Goal: Information Seeking & Learning: Learn about a topic

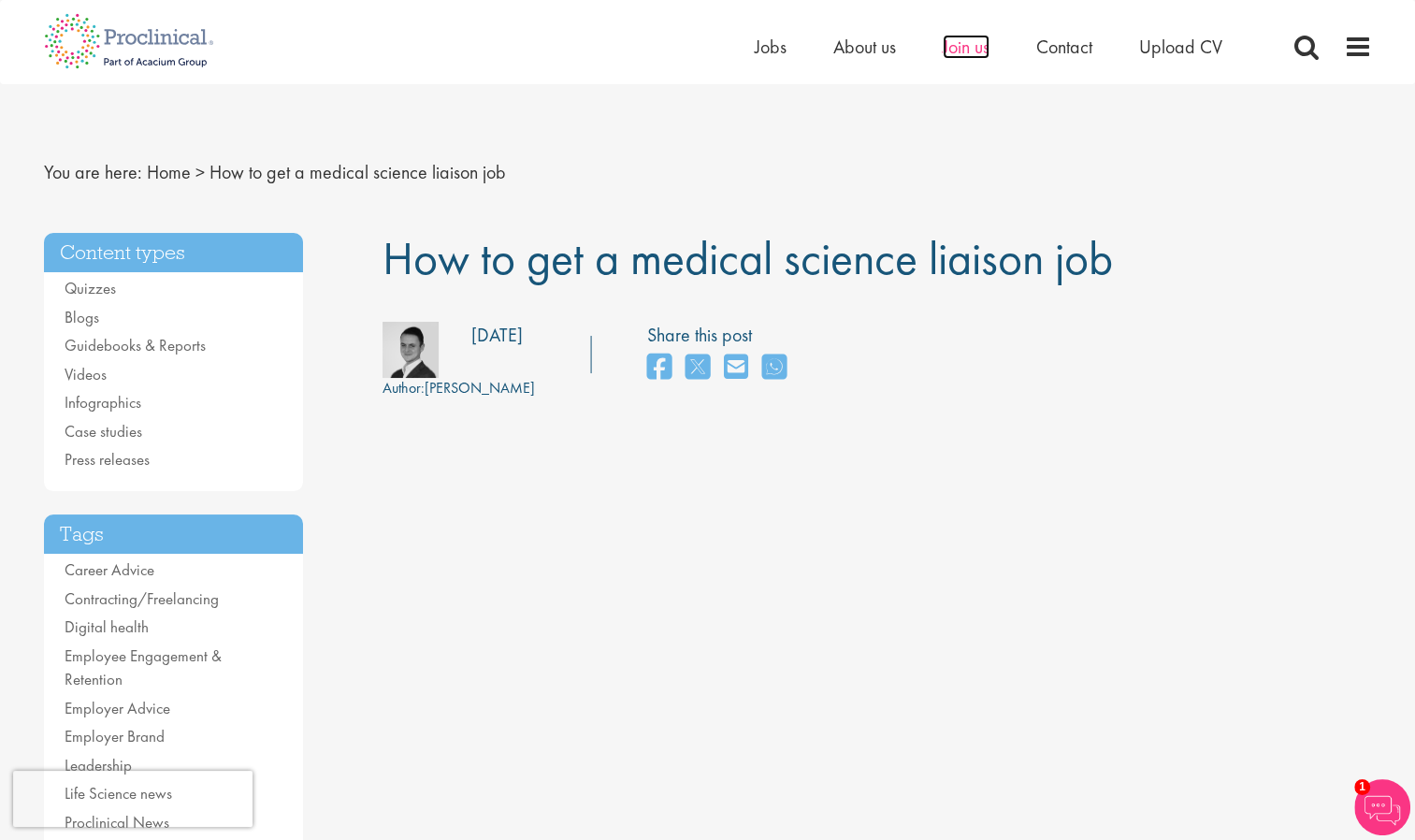
click at [960, 52] on span "Join us" at bounding box center [967, 46] width 47 height 25
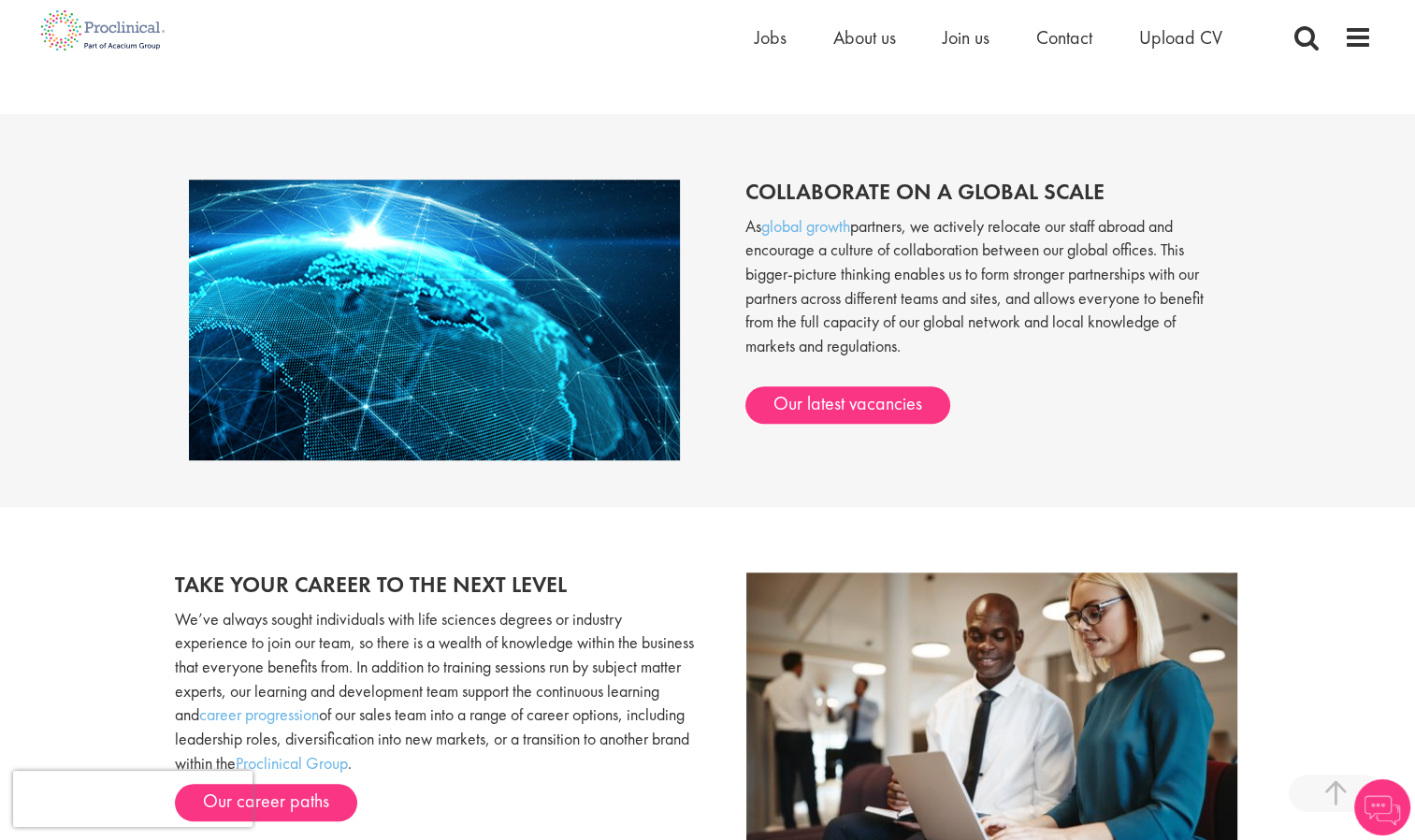
scroll to position [2204, 0]
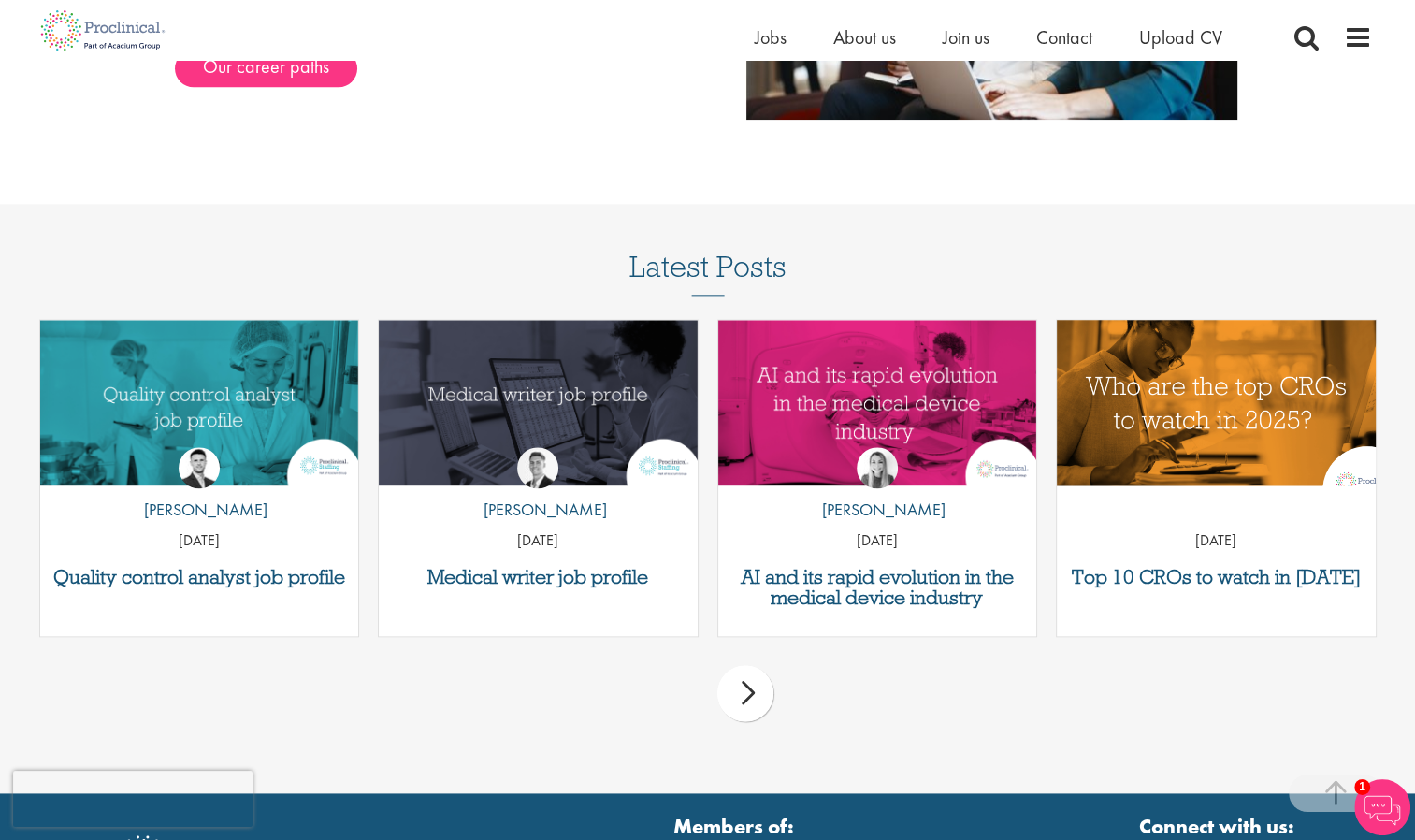
click at [1130, 420] on img "Link to a post" at bounding box center [1217, 402] width 383 height 198
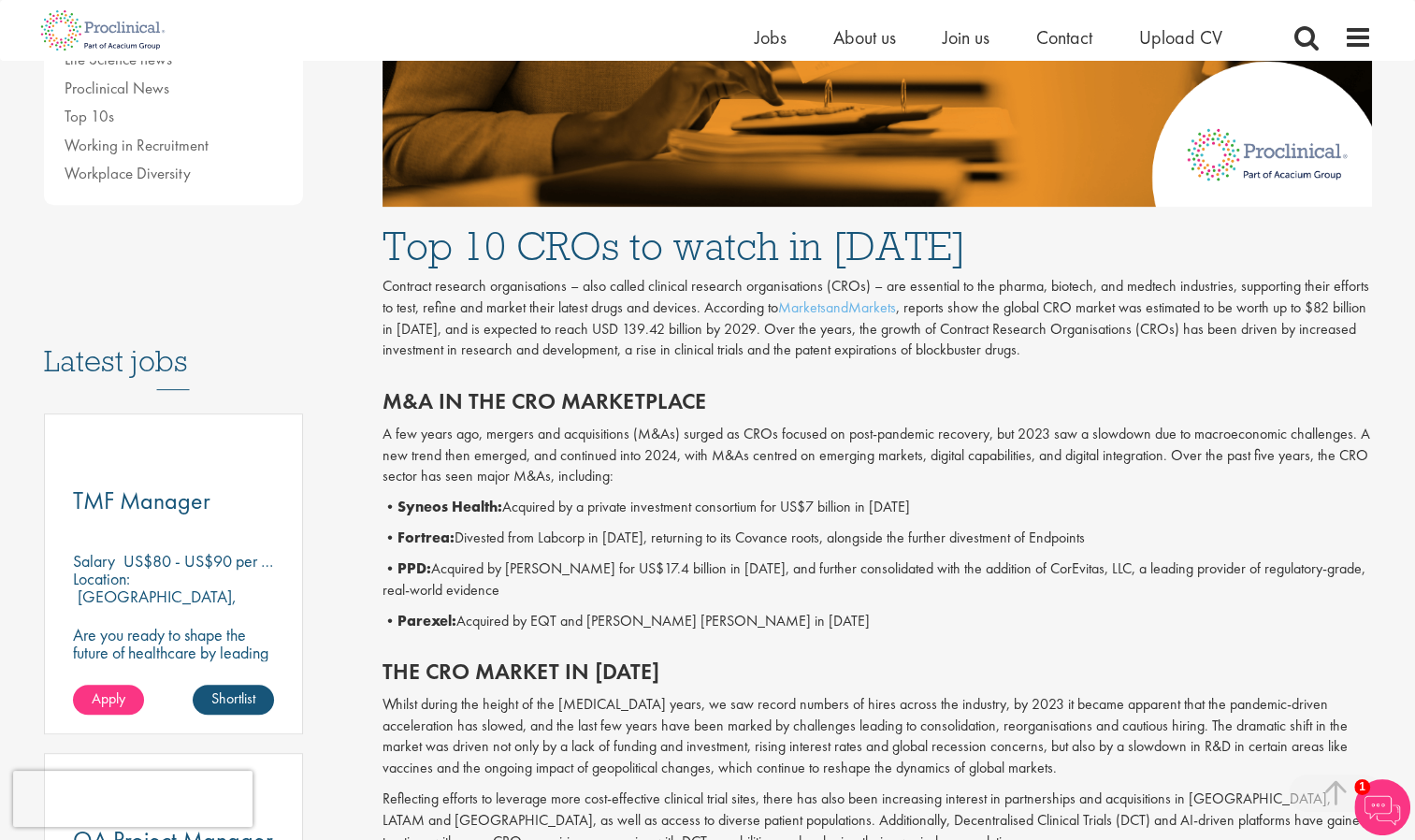
scroll to position [749, 0]
